Goal: Information Seeking & Learning: Learn about a topic

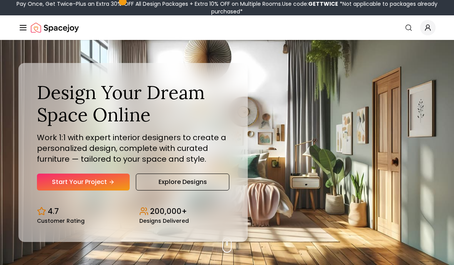
click at [27, 30] on icon "Global" at bounding box center [22, 27] width 9 height 9
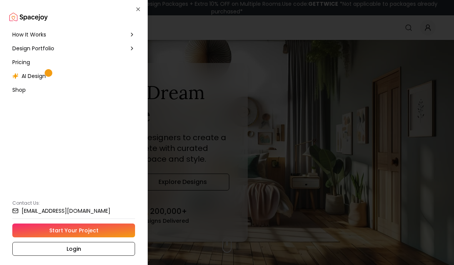
click at [71, 49] on div "Design Portfolio" at bounding box center [73, 49] width 129 height 14
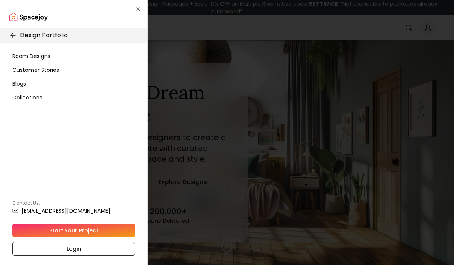
click at [53, 57] on div "Room Designs" at bounding box center [73, 56] width 129 height 14
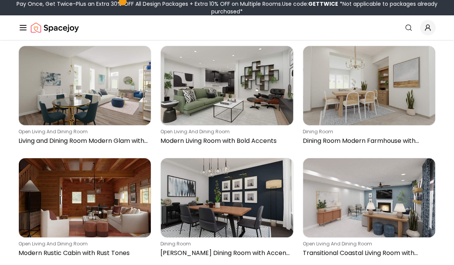
scroll to position [2613, 0]
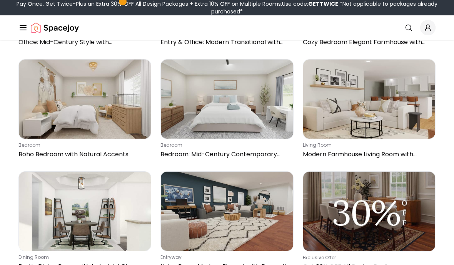
scroll to position [1129, 0]
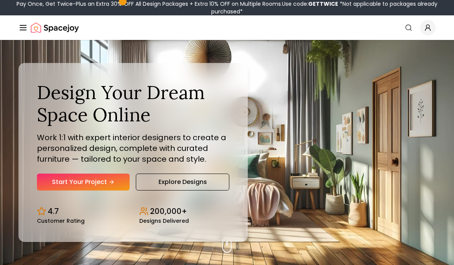
click at [216, 191] on link "Explore Designs" at bounding box center [182, 182] width 93 height 17
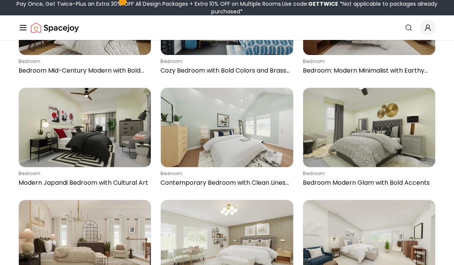
scroll to position [2122, 0]
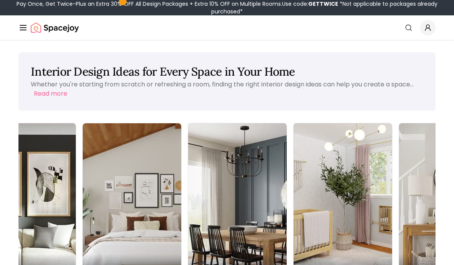
scroll to position [0, 44]
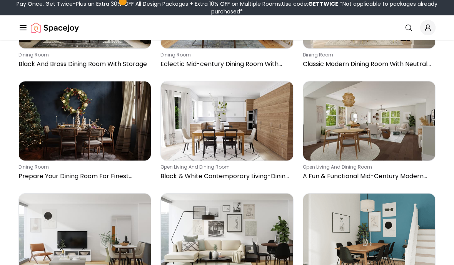
scroll to position [3284, 0]
